Goal: Transaction & Acquisition: Download file/media

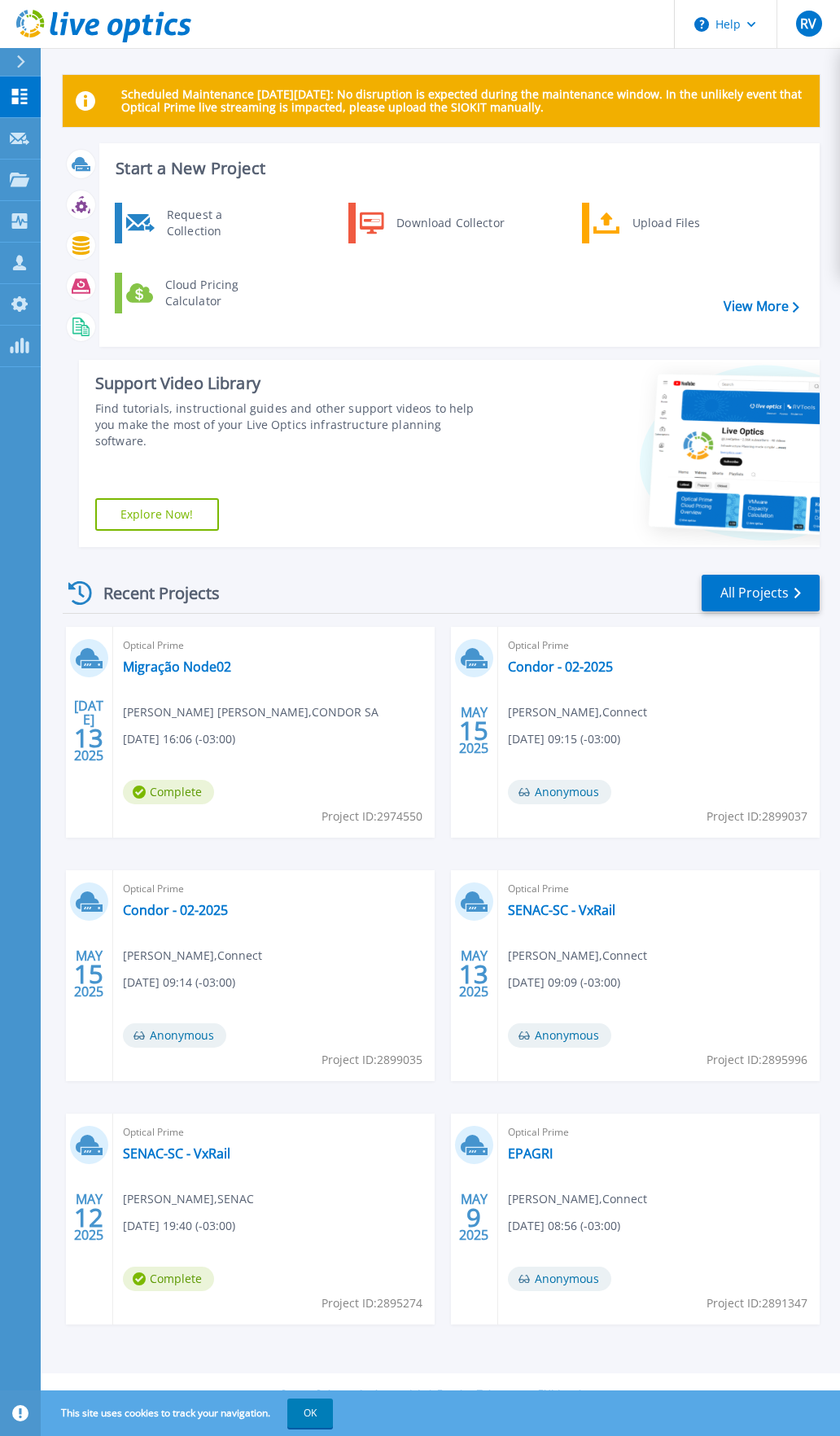
click at [527, 97] on p "Scheduled Maintenance [DATE][DATE]: No disruption is expected during the mainte…" at bounding box center [464, 100] width 685 height 26
click at [805, 33] on div "RV" at bounding box center [809, 24] width 26 height 26
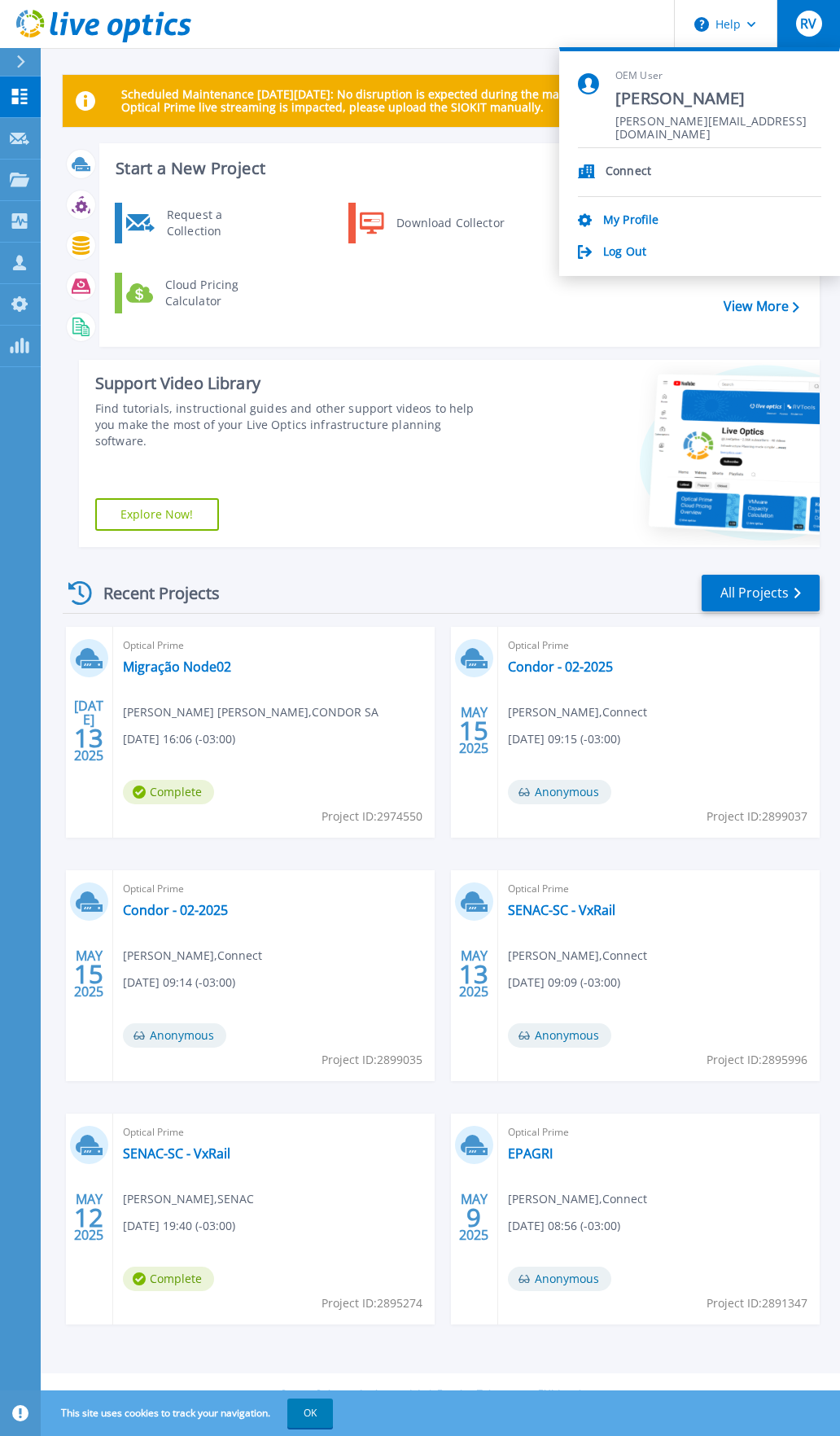
click at [606, 171] on p "Connect" at bounding box center [628, 172] width 46 height 15
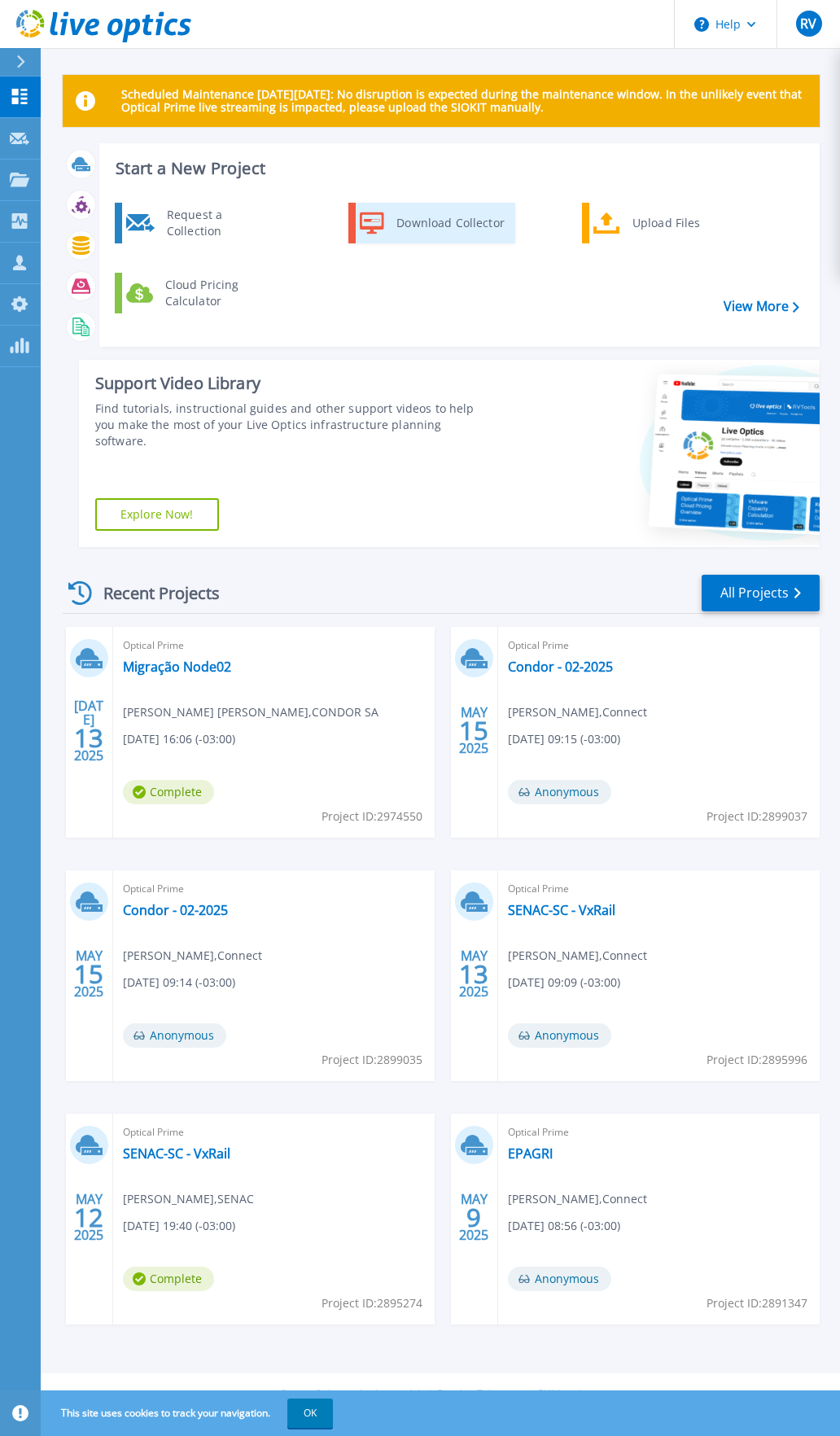
click at [433, 209] on div "Download Collector" at bounding box center [450, 223] width 123 height 33
